Goal: Task Accomplishment & Management: Use online tool/utility

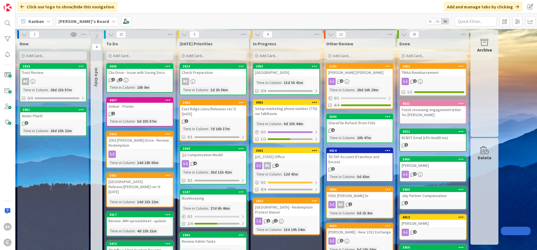
click at [181, 55] on div "Add Card..." at bounding box center [212, 55] width 67 height 8
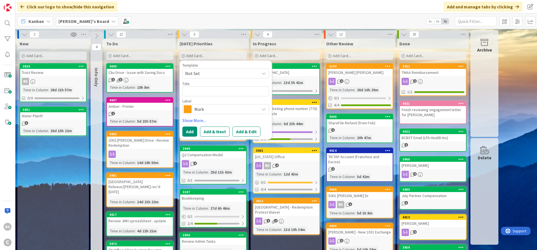
type textarea "x"
type textarea "C"
type textarea "x"
type textarea "Ca"
type textarea "x"
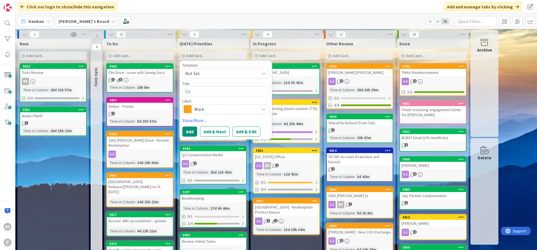
type textarea "Cal"
type textarea "x"
type textarea "Cali"
type textarea "x"
type textarea "Calib"
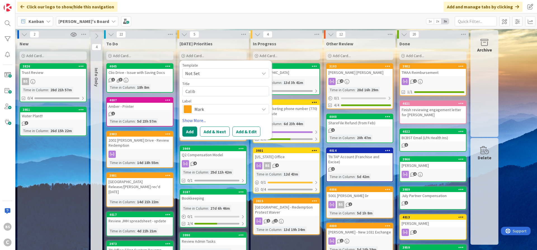
type textarea "x"
type textarea "Calibr"
type textarea "x"
type textarea "Calibre"
type textarea "x"
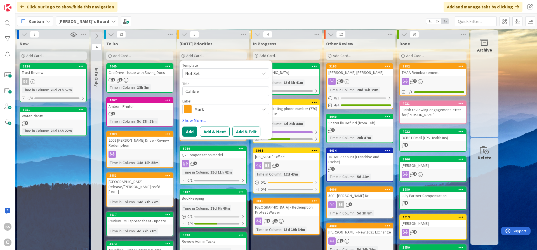
type textarea "Calibre"
type textarea "x"
type textarea "Calibre E"
type textarea "x"
type textarea "Calibre En"
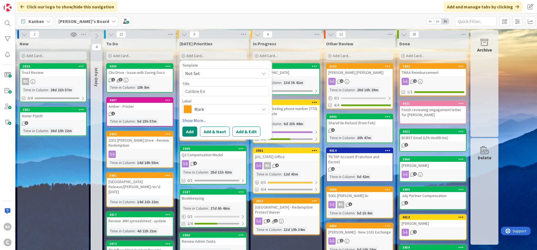
type textarea "x"
type textarea "Calibre Eng"
type textarea "x"
type textarea "Calibre Engi"
type textarea "x"
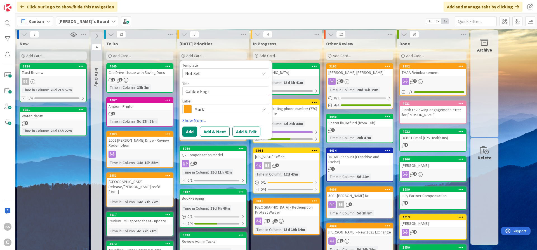
type textarea "Calibre Engin"
type textarea "x"
type textarea "Calibre Engine"
type textarea "x"
type textarea "Calibre Enginee"
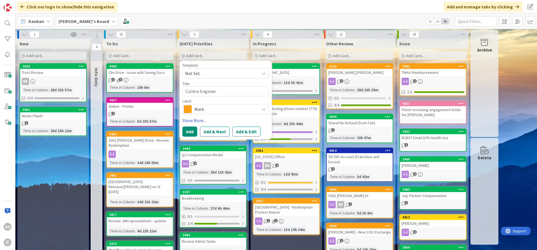
type textarea "x"
type textarea "Calibre Engineer"
type textarea "x"
type textarea "Calibre Engineeri"
type textarea "x"
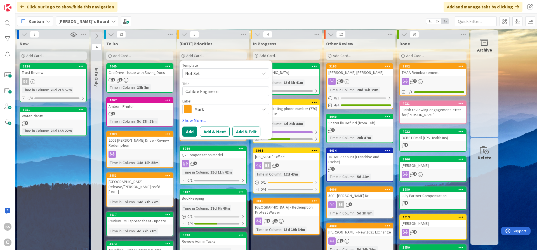
type textarea "Calibre Engineerin"
type textarea "x"
type textarea "Calibre Engineering"
type textarea "x"
type textarea "Calibre Engineering"
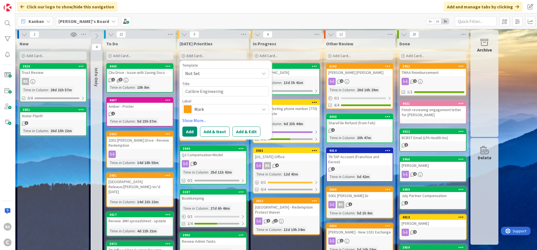
type textarea "x"
type textarea "Calibre Engineering P"
type textarea "x"
type textarea "Calibre Engineering Pa"
type textarea "x"
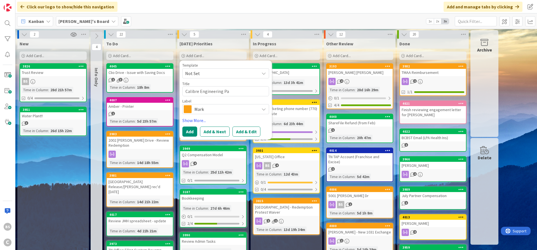
type textarea "Calibre Engineering Pay"
type textarea "x"
type textarea "Calibre Engineering Paym"
type textarea "x"
type textarea "Calibre Engineering Payme"
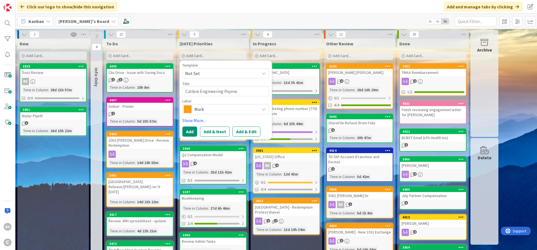
type textarea "x"
type textarea "Calibre Engineering Paymen"
type textarea "x"
type textarea "Calibre Engineering Payment"
click at [214, 112] on span "Mark" at bounding box center [225, 109] width 62 height 8
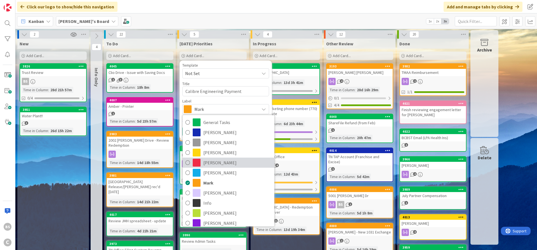
click at [225, 164] on span "[PERSON_NAME]" at bounding box center [237, 162] width 68 height 8
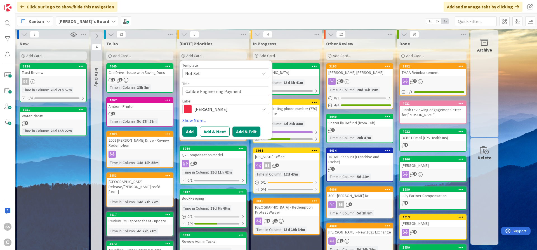
click at [249, 131] on button "Add & Edit" at bounding box center [246, 131] width 28 height 10
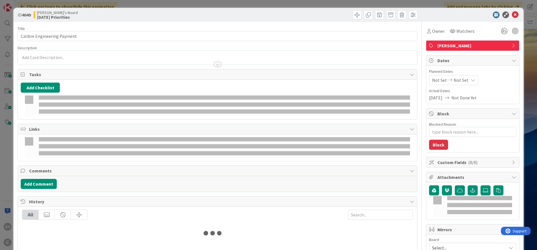
type textarea "x"
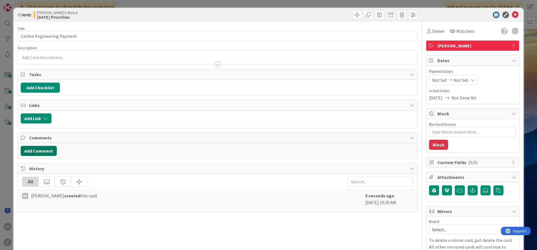
click at [45, 150] on button "Add Comment" at bounding box center [39, 151] width 36 height 10
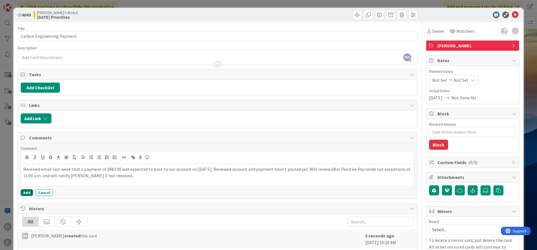
click at [26, 191] on button "Add" at bounding box center [27, 192] width 12 height 7
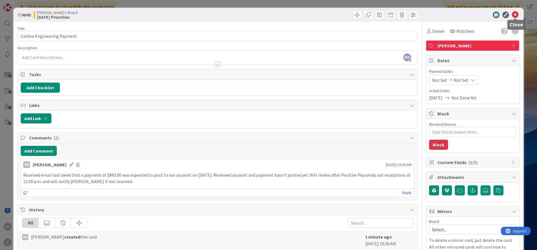
click at [515, 14] on icon at bounding box center [515, 14] width 7 height 7
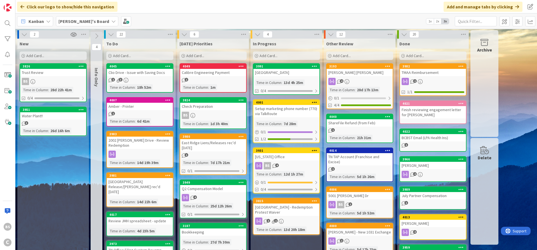
click at [107, 55] on div "Add Card..." at bounding box center [139, 55] width 67 height 8
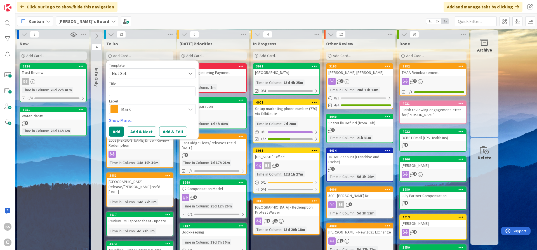
type textarea "x"
type textarea "a"
type textarea "x"
type textarea "as"
type textarea "x"
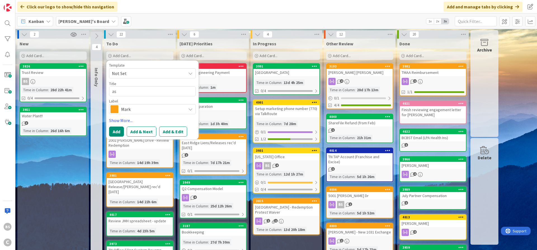
type textarea "ast"
type textarea "x"
type textarea "as"
type textarea "x"
type textarea "a"
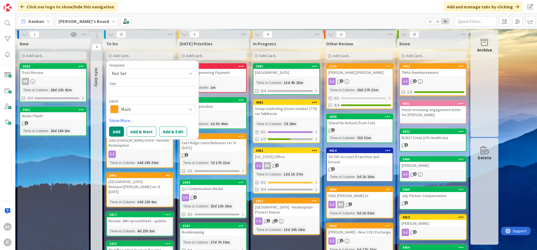
type textarea "x"
type textarea "C"
type textarea "x"
type textarea "Ca"
type textarea "x"
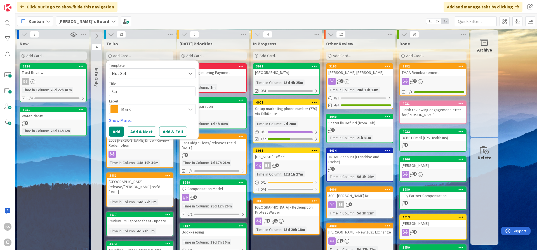
type textarea "Cas"
type textarea "x"
type textarea "Cast"
type textarea "x"
type textarea "Castl"
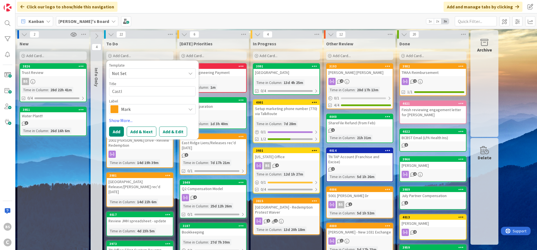
type textarea "x"
type textarea "Castle"
type textarea "x"
type textarea "Castlew"
type textarea "x"
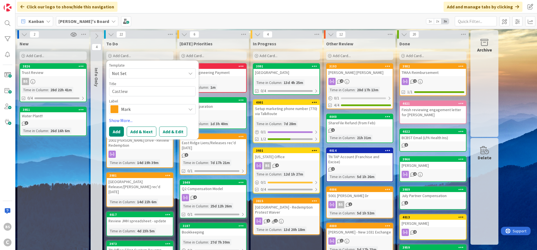
type textarea "Castlewo"
type textarea "x"
type textarea "Castlewoo"
type textarea "x"
type textarea "[GEOGRAPHIC_DATA]"
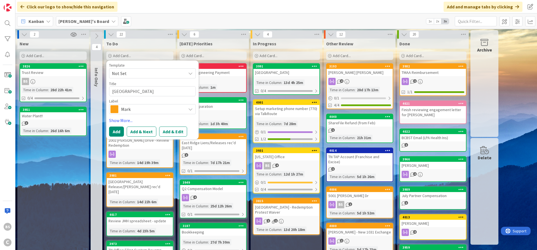
type textarea "x"
type textarea "[GEOGRAPHIC_DATA]"
type textarea "x"
type textarea "Castlewood D"
type textarea "x"
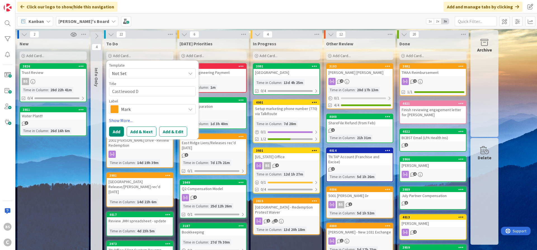
type textarea "Castlewood Do"
type textarea "x"
type textarea "Castlewood Doo"
type textarea "x"
type textarea "Castlewood Door"
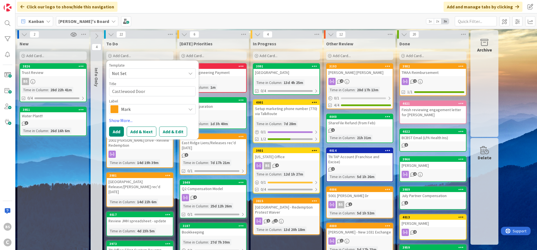
type textarea "x"
type textarea "Castlewood Doors"
type textarea "x"
type textarea "Castlewood Doors"
type textarea "x"
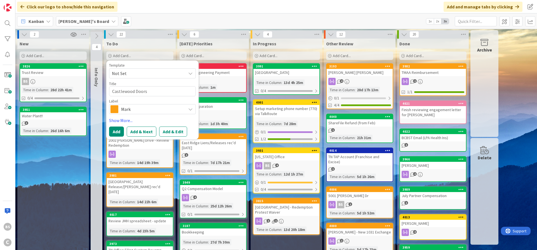
type textarea "Castlewood Doors &"
type textarea "x"
type textarea "Castlewood Doors &"
type textarea "x"
type textarea "Castlewood Doors & M"
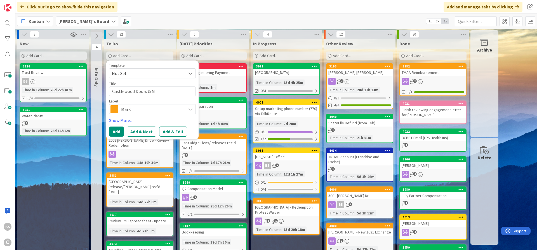
type textarea "x"
type textarea "Castlewood Doors & Mi"
type textarea "x"
type textarea "Castlewood Doors & Mil"
type textarea "x"
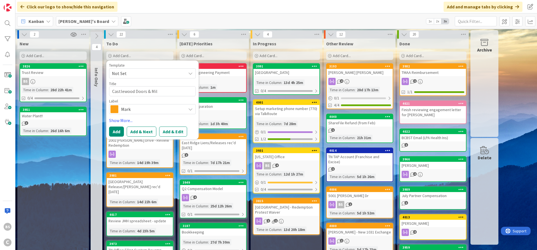
type textarea "Castlewood Doors & Mill"
type textarea "x"
type textarea "Castlewood Doors & Millw"
type textarea "x"
type textarea "Castlewood Doors & Millwo"
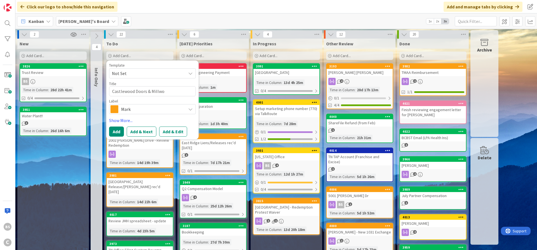
type textarea "x"
type textarea "Castlewood Doors & Millwor"
type textarea "x"
type textarea "Castlewood Doors & Millwork"
type textarea "x"
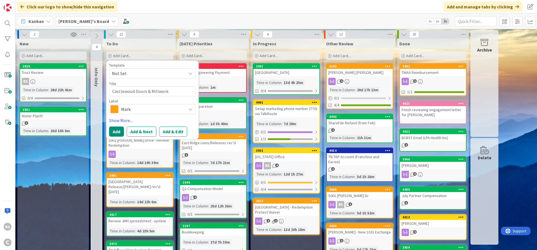
type textarea "Castlewood Doors & Millwork"
type textarea "x"
type textarea "Castlewood Doors & Millwork -"
type textarea "x"
type textarea "Castlewood Doors & Millwork -"
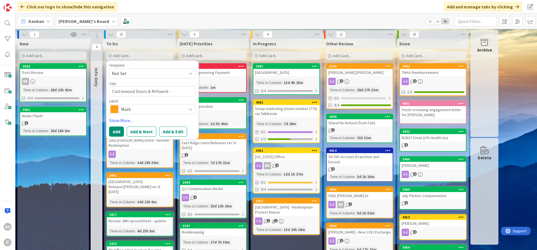
type textarea "x"
type textarea "Castlewood Doors & Millwork - P"
type textarea "x"
type textarea "Castlewood Doors & Millwork - Pa"
type textarea "x"
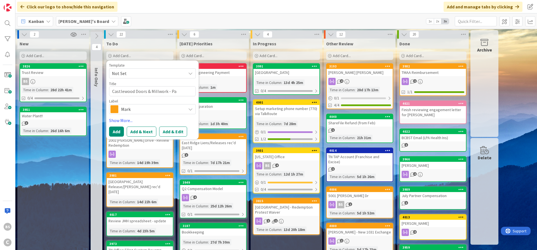
type textarea "Castlewood Doors & Millwork - Pay"
type textarea "x"
type textarea "Castlewood Doors & Millwork - Paym"
type textarea "x"
type textarea "Castlewood Doors & Millwork - Payme"
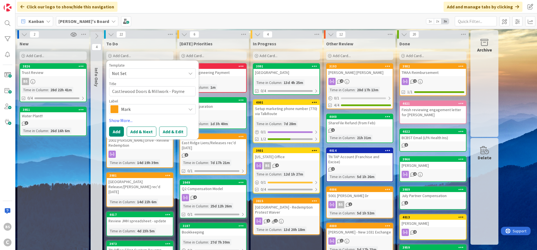
type textarea "x"
type textarea "Castlewood Doors & Millwork - Paymen"
type textarea "x"
type textarea "Castlewood Doors & Millwork - Payment"
type textarea "x"
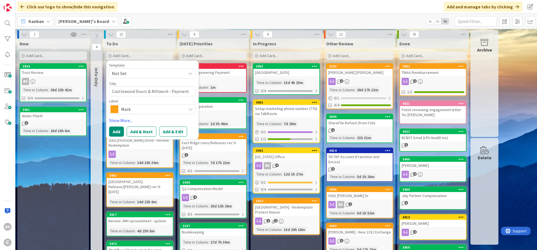
type textarea "Castlewood Doors & Millwork - Payment"
type textarea "x"
type textarea "Castlewood Doors & Millwork - Payment P"
type textarea "x"
type textarea "Castlewood Doors & Millwork - Payment Pe"
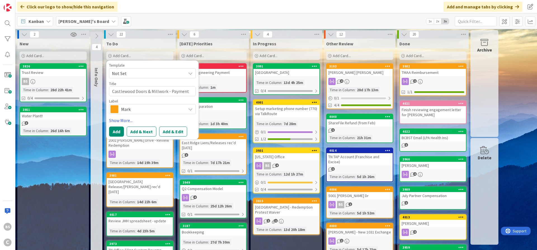
type textarea "x"
type textarea "Castlewood Doors & Millwork - Payment Pen"
type textarea "x"
type textarea "Castlewood Doors & Millwork - Payment Pend"
type textarea "x"
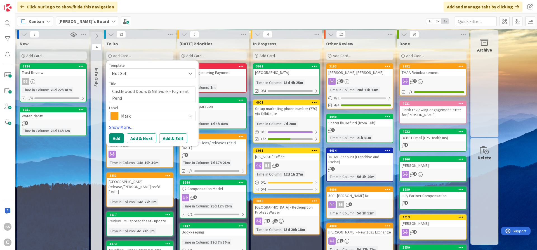
type textarea "Castlewood Doors & Millwork - Payment Pendi"
type textarea "x"
type textarea "Castlewood Doors & Millwork - Payment Pendiu"
type textarea "x"
type textarea "Castlewood Doors & Millwork - Payment Pendiun"
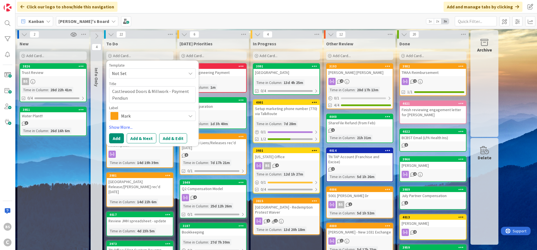
type textarea "x"
type textarea "Castlewood Doors & Millwork - Payment Pendiung"
type textarea "x"
type textarea "Castlewood Doors & Millwork - Payment Pendiun"
type textarea "x"
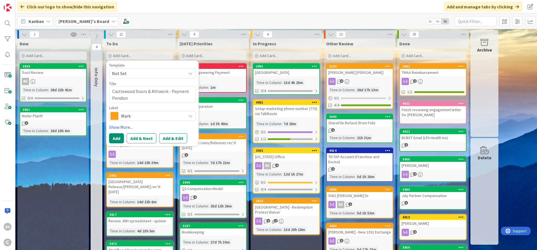
type textarea "Castlewood Doors & Millwork - Payment Pendiu"
type textarea "x"
type textarea "Castlewood Doors & Millwork - Payment Pendi"
type textarea "x"
type textarea "Castlewood Doors & Millwork - Payment Pendin"
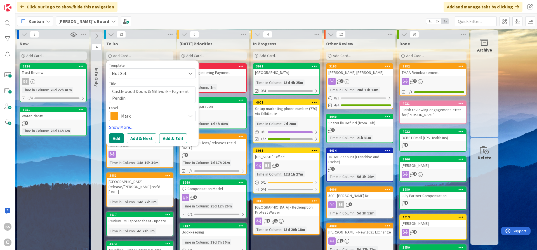
type textarea "x"
type textarea "Castlewood Doors & Millwork - Payment Pending"
click at [171, 117] on span "Mark" at bounding box center [152, 116] width 62 height 8
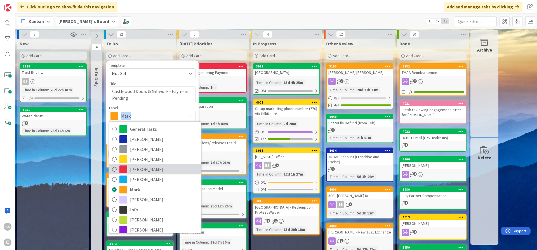
click at [158, 172] on span "[PERSON_NAME]" at bounding box center [164, 169] width 68 height 8
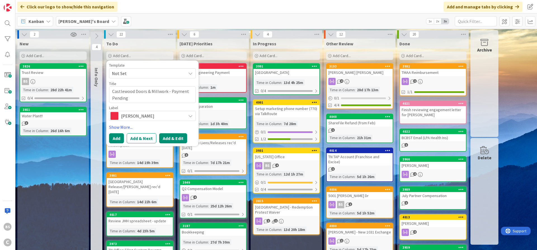
click at [172, 141] on button "Add & Edit" at bounding box center [173, 138] width 28 height 10
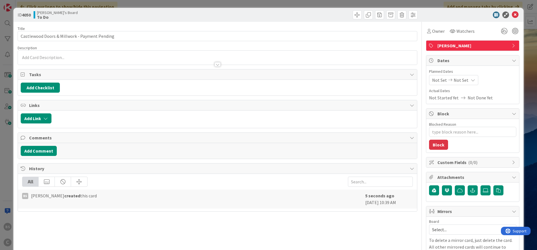
type textarea "x"
click at [29, 153] on button "Add Comment" at bounding box center [39, 151] width 36 height 10
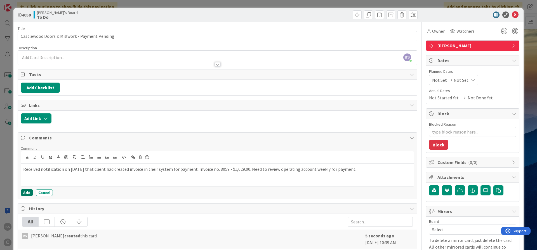
click at [24, 192] on button "Add" at bounding box center [27, 192] width 12 height 7
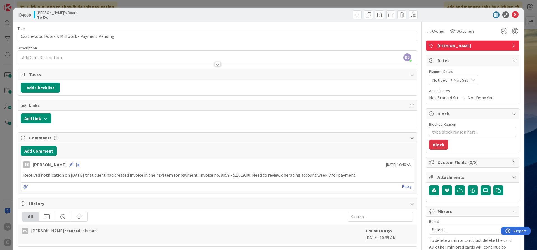
click at [450, 82] on div "Not Set Not Set" at bounding box center [453, 80] width 49 height 10
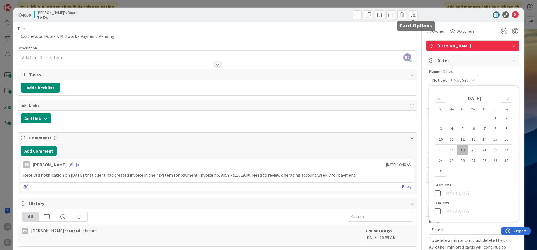
click at [450, 12] on div at bounding box center [469, 14] width 99 height 7
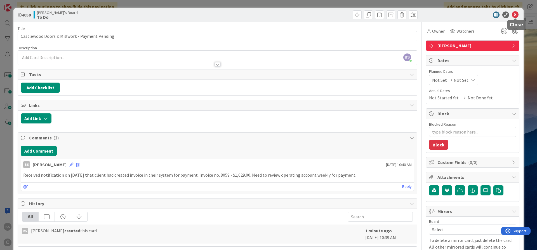
click at [514, 13] on icon at bounding box center [515, 14] width 7 height 7
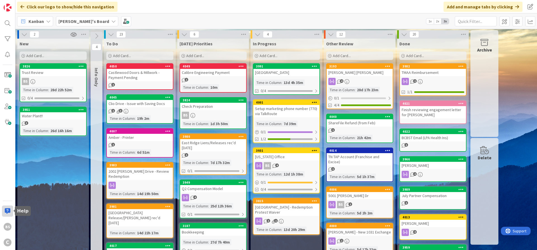
click at [7, 211] on div at bounding box center [7, 210] width 11 height 11
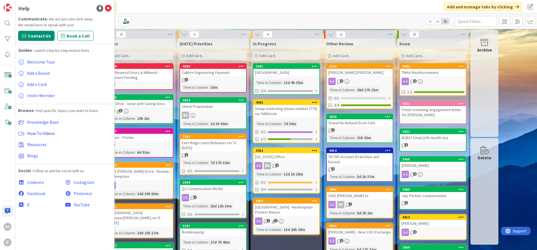
click at [46, 130] on span "How To Videos" at bounding box center [41, 133] width 28 height 6
click at [107, 8] on icon at bounding box center [108, 8] width 7 height 7
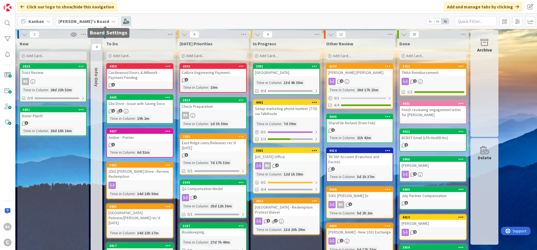
click at [121, 20] on span at bounding box center [126, 21] width 10 height 10
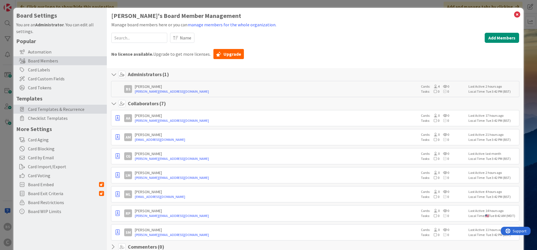
click at [60, 107] on span "Card Templates & Recurrence" at bounding box center [66, 109] width 76 height 7
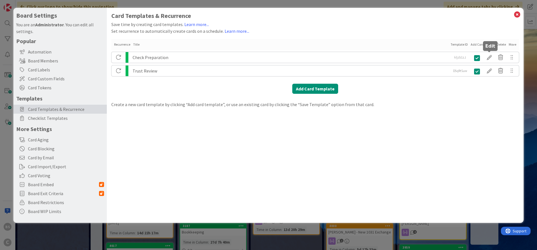
click at [489, 58] on div at bounding box center [489, 58] width 11 height 10
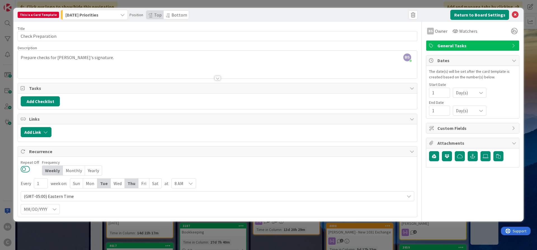
click at [25, 169] on button at bounding box center [25, 168] width 9 height 7
click at [517, 15] on icon at bounding box center [515, 14] width 7 height 7
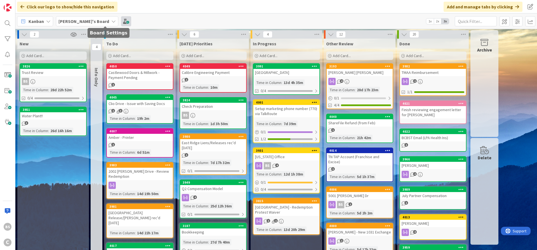
click at [121, 20] on span at bounding box center [126, 21] width 10 height 10
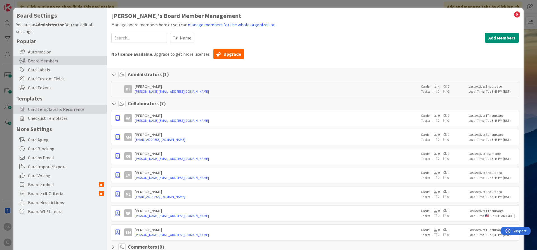
click at [56, 110] on span "Card Templates & Recurrence" at bounding box center [66, 109] width 76 height 7
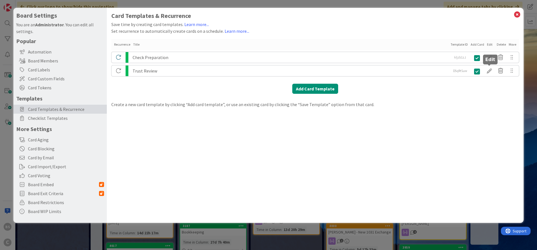
click at [489, 71] on div at bounding box center [489, 71] width 11 height 10
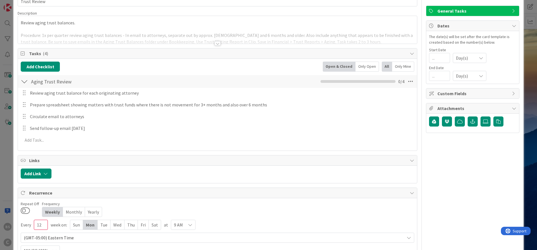
scroll to position [55, 0]
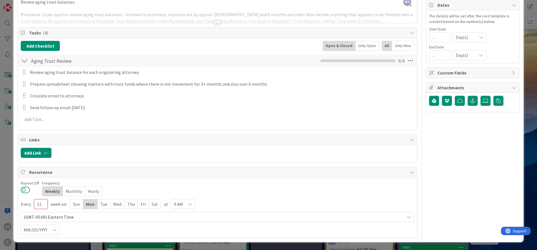
click at [24, 189] on button at bounding box center [25, 189] width 9 height 7
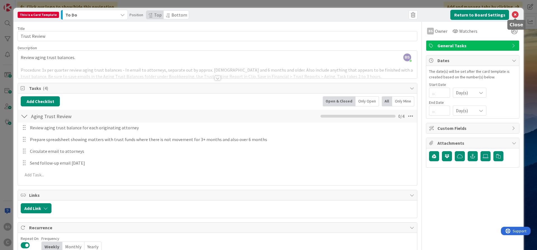
click at [515, 13] on icon at bounding box center [515, 14] width 7 height 7
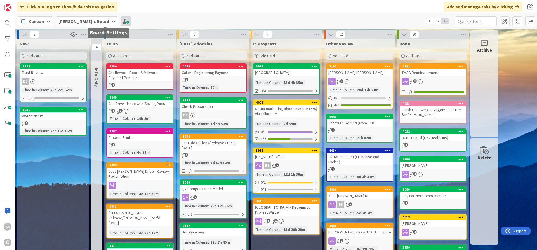
click at [121, 19] on span at bounding box center [126, 21] width 10 height 10
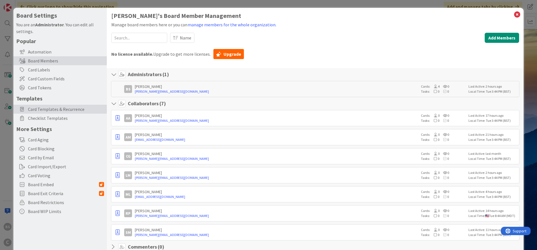
click at [41, 107] on span "Card Templates & Recurrence" at bounding box center [66, 109] width 76 height 7
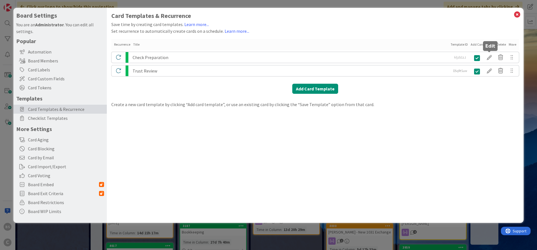
click at [490, 56] on div at bounding box center [489, 58] width 11 height 10
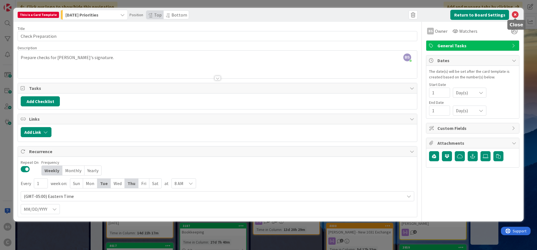
click at [514, 15] on icon at bounding box center [515, 14] width 7 height 7
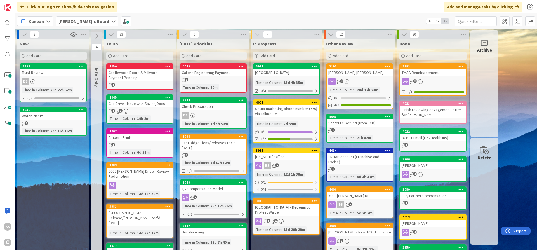
click at [203, 104] on div "Check Preparation" at bounding box center [213, 106] width 66 height 7
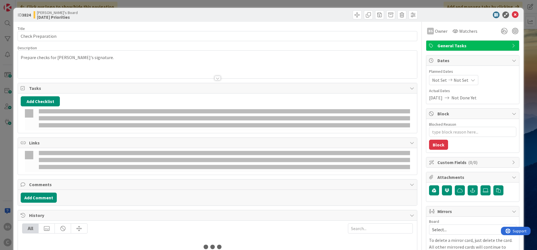
type textarea "x"
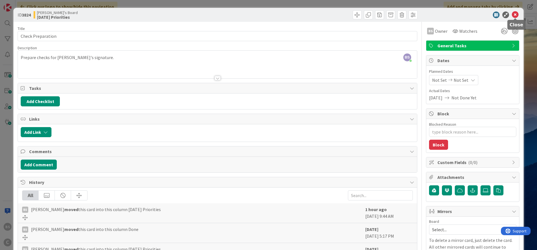
click at [514, 15] on icon at bounding box center [515, 14] width 7 height 7
